Goal: Find specific page/section: Find specific page/section

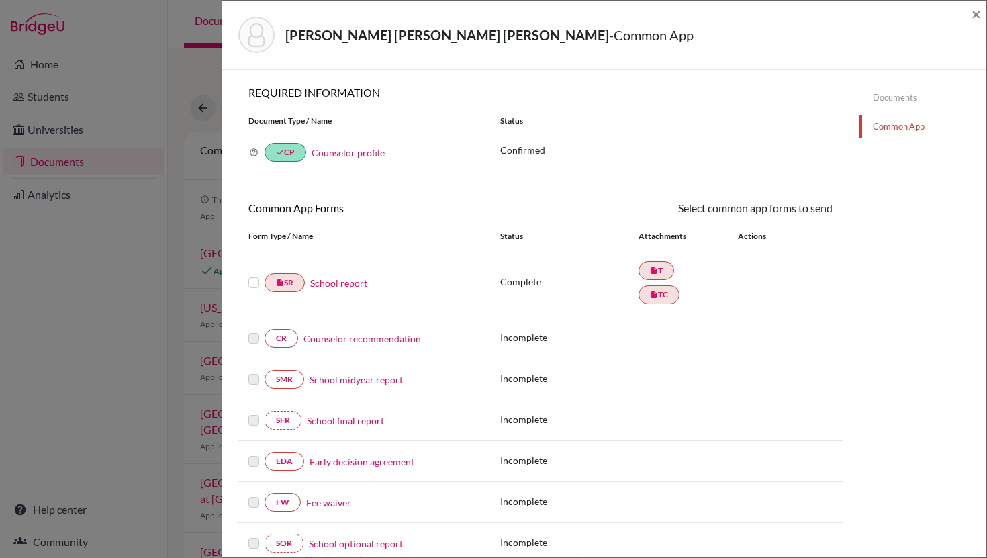
scroll to position [359, 0]
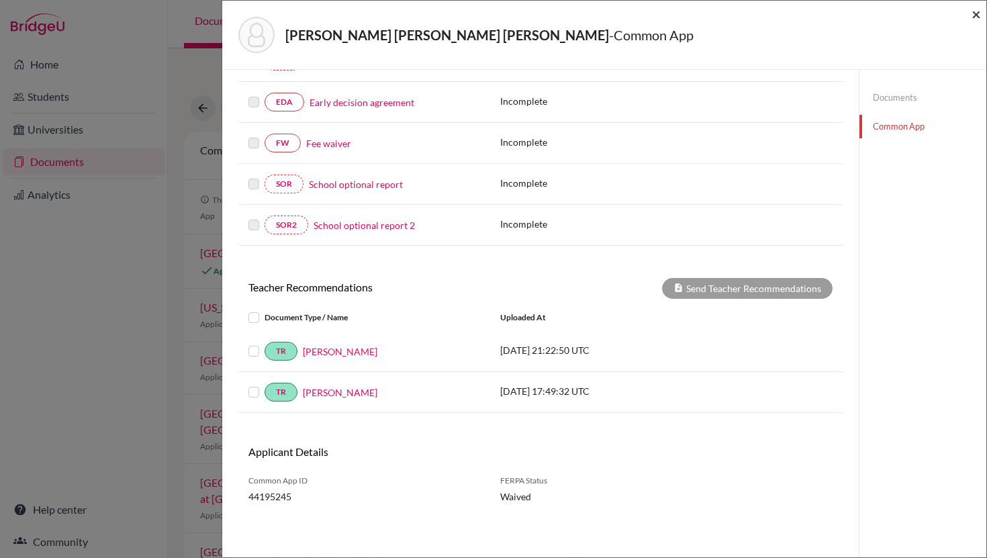
click at [978, 15] on span "×" at bounding box center [975, 13] width 9 height 19
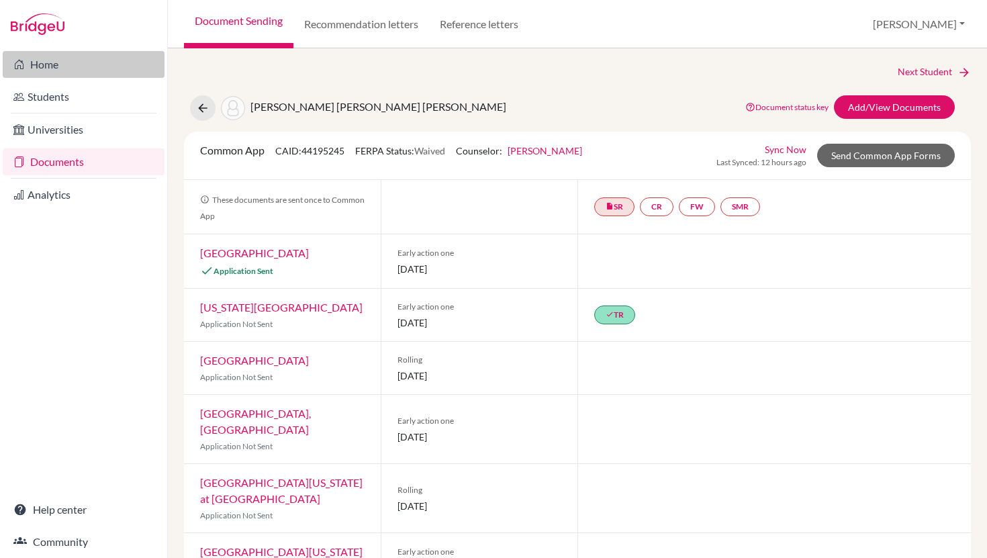
click at [46, 66] on link "Home" at bounding box center [84, 64] width 162 height 27
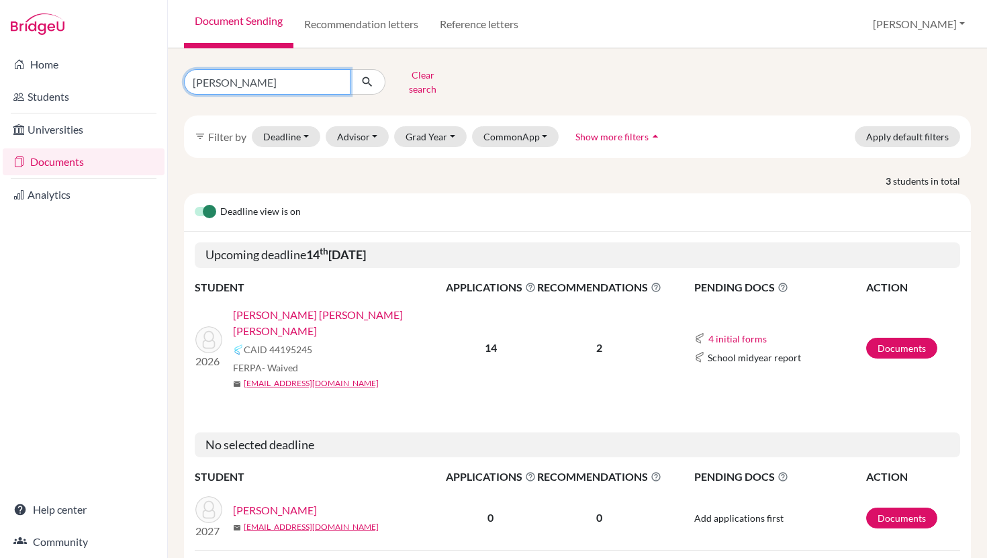
drag, startPoint x: 247, startPoint y: 81, endPoint x: 187, endPoint y: 79, distance: 59.8
click at [187, 80] on input "pereira" at bounding box center [267, 82] width 167 height 26
type input "carlos"
click button "submit" at bounding box center [368, 82] width 36 height 26
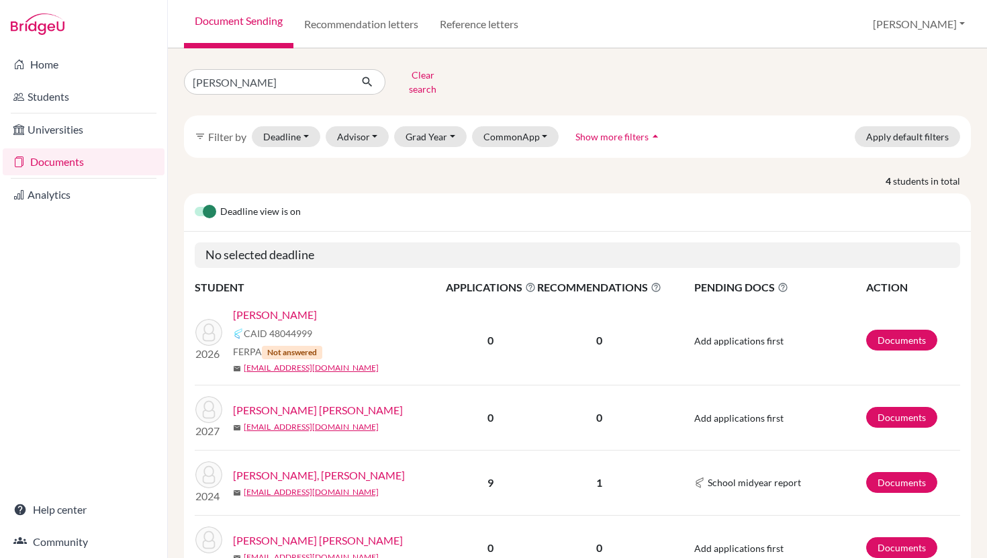
click at [281, 307] on link "[PERSON_NAME]" at bounding box center [275, 315] width 84 height 16
